Goal: Download file/media

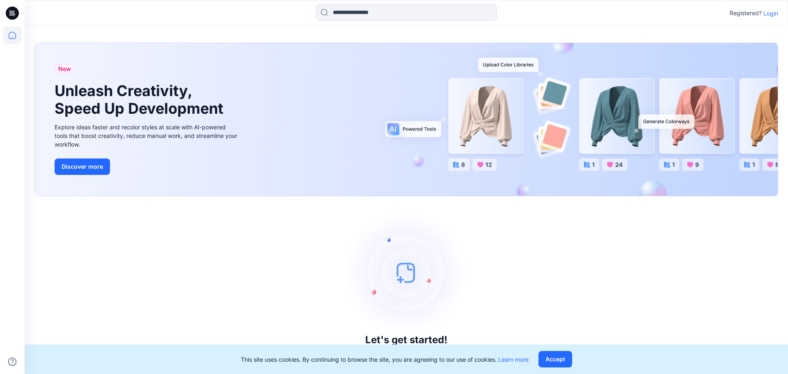
click at [771, 13] on p "Login" at bounding box center [770, 13] width 15 height 9
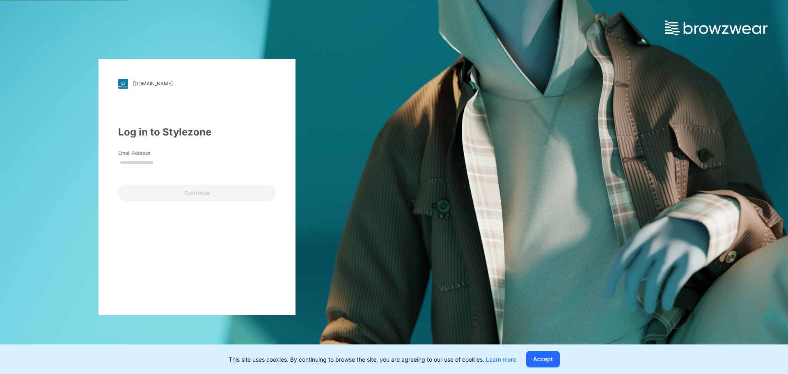
type input "**********"
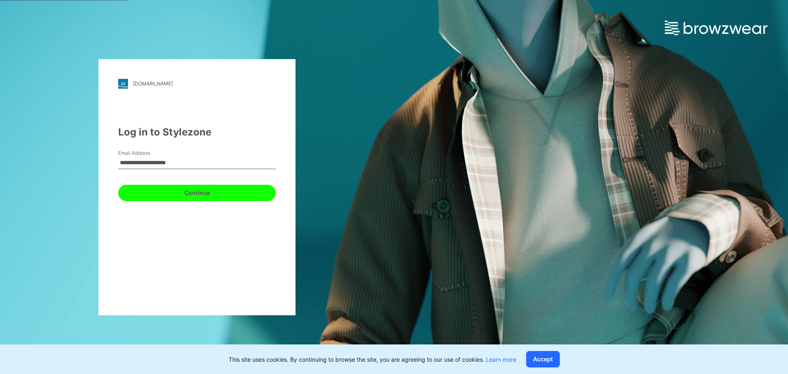
click at [171, 193] on button "Continue" at bounding box center [197, 193] width 158 height 16
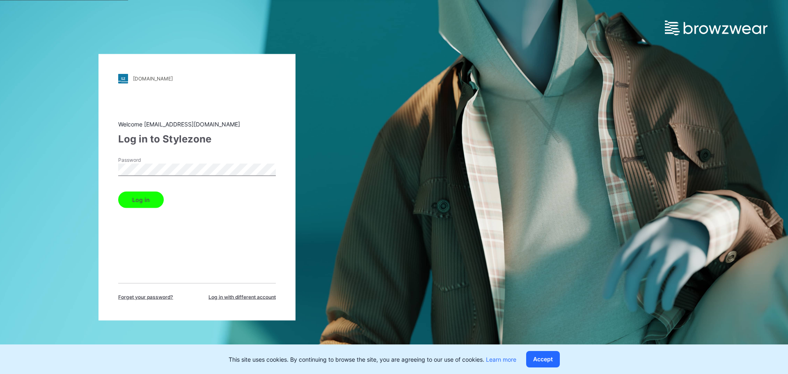
click at [153, 196] on button "Log in" at bounding box center [141, 199] width 46 height 16
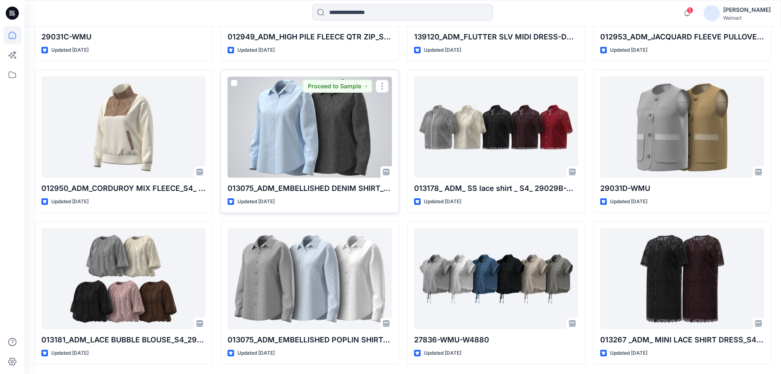
scroll to position [3572, 0]
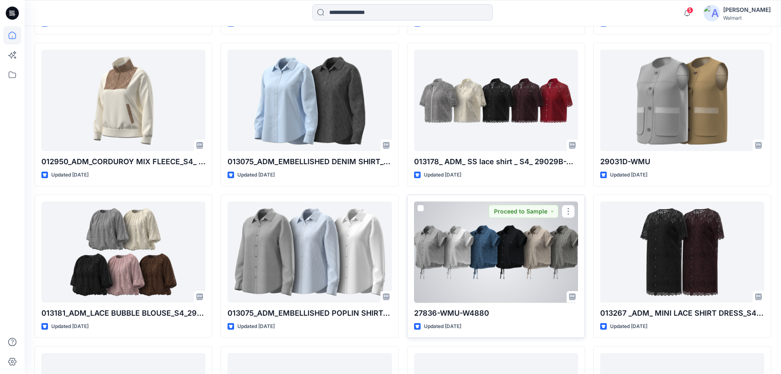
click at [540, 263] on div at bounding box center [496, 251] width 164 height 101
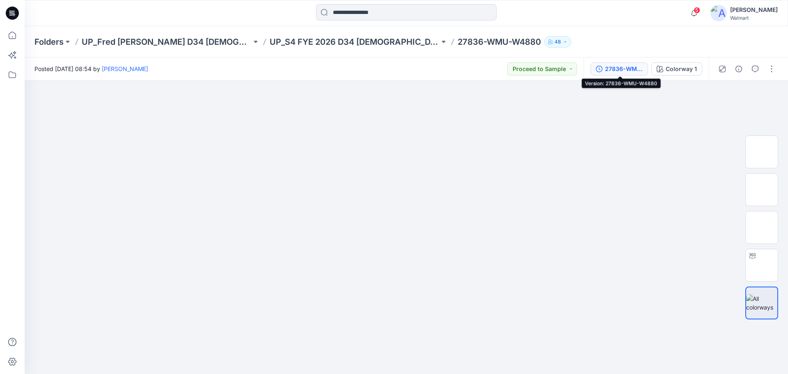
click at [623, 68] on div "27836-WMU-W4880" at bounding box center [624, 68] width 38 height 9
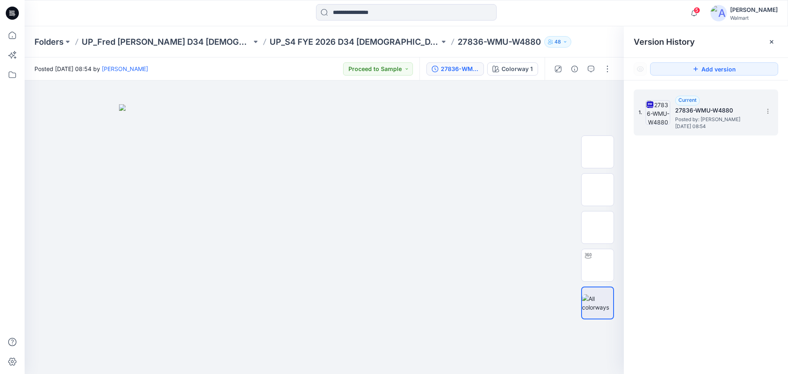
click at [663, 112] on img at bounding box center [657, 112] width 25 height 25
click at [768, 112] on icon at bounding box center [767, 111] width 7 height 7
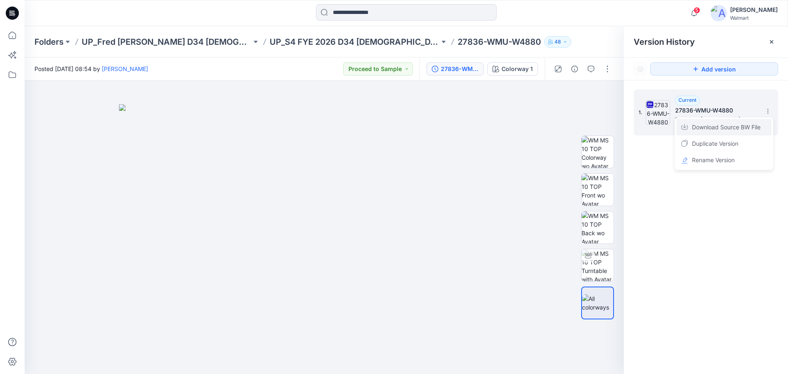
click at [731, 130] on span "Download Source BW File" at bounding box center [726, 127] width 69 height 10
